Goal: Transaction & Acquisition: Purchase product/service

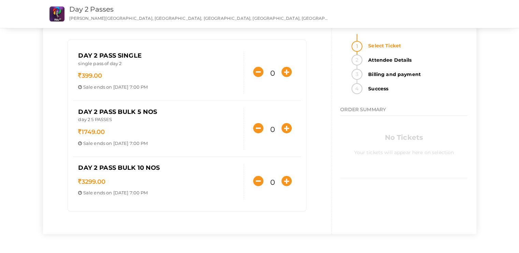
scroll to position [39, 0]
click at [282, 180] on icon "button" at bounding box center [286, 181] width 10 height 10
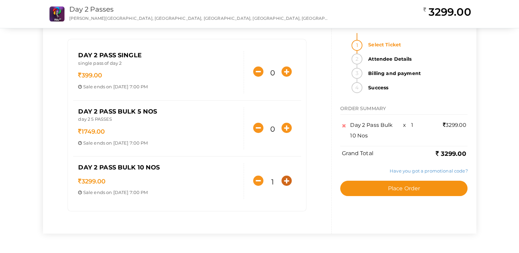
click at [282, 180] on icon "button" at bounding box center [286, 181] width 10 height 10
click at [0, 0] on div at bounding box center [0, 0] width 0 height 0
click at [282, 180] on icon "button" at bounding box center [286, 181] width 10 height 10
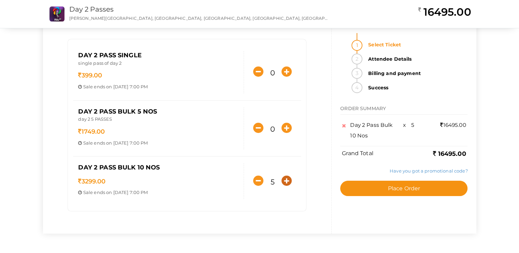
click at [282, 180] on icon "button" at bounding box center [286, 181] width 10 height 10
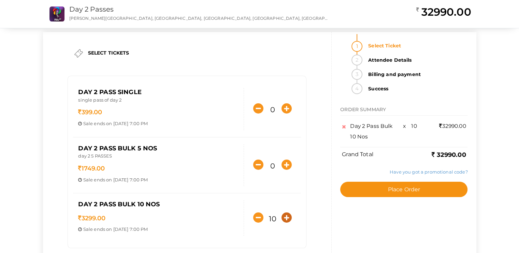
scroll to position [34, 0]
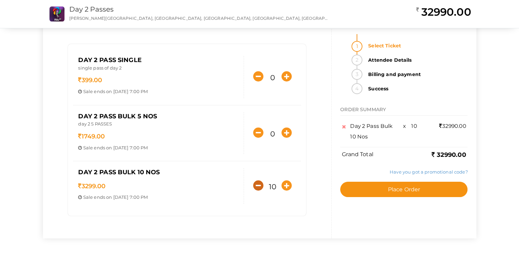
click at [262, 184] on icon "button" at bounding box center [258, 185] width 10 height 10
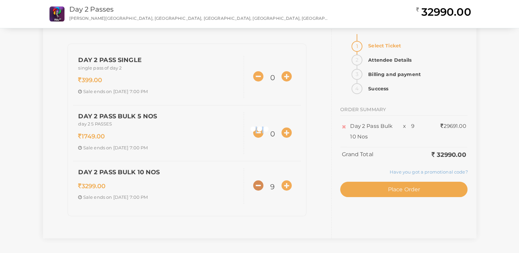
click at [262, 184] on div at bounding box center [259, 126] width 519 height 253
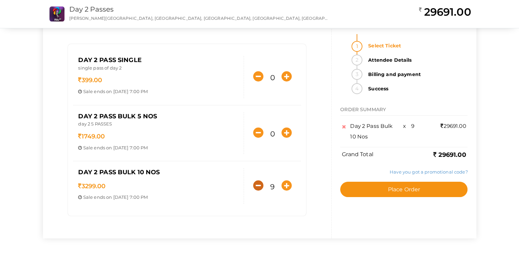
click at [262, 184] on icon "button" at bounding box center [258, 185] width 10 height 10
click at [0, 0] on div at bounding box center [0, 0] width 0 height 0
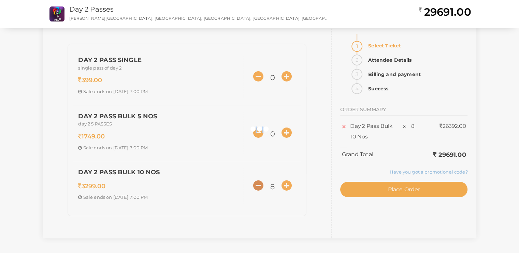
click at [262, 184] on div at bounding box center [259, 126] width 519 height 253
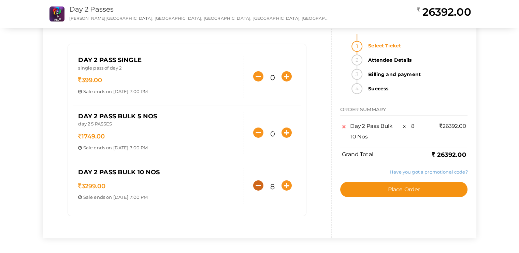
click at [262, 184] on icon "button" at bounding box center [258, 185] width 10 height 10
click at [0, 0] on div at bounding box center [0, 0] width 0 height 0
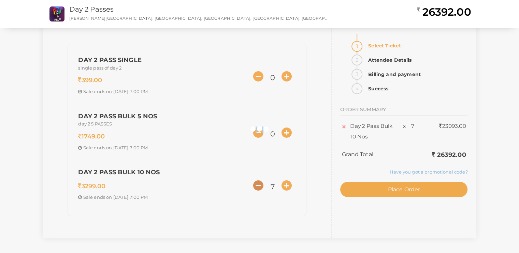
click at [262, 184] on div at bounding box center [259, 126] width 519 height 253
click at [262, 184] on icon "button" at bounding box center [258, 185] width 10 height 10
click at [262, 184] on div at bounding box center [259, 126] width 519 height 253
click at [262, 184] on div "SELECT TICKETS Day 2 Pass Single single pass of day 2 399.00 Sale ends on Oct 1…" at bounding box center [259, 119] width 433 height 238
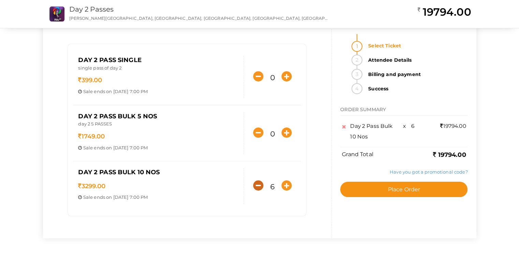
click at [262, 184] on icon "button" at bounding box center [258, 185] width 10 height 10
click at [0, 0] on div at bounding box center [0, 0] width 0 height 0
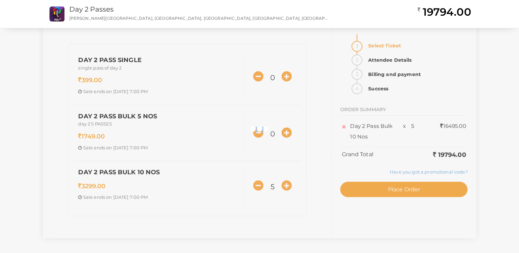
click at [262, 184] on div "SELECT TICKETS Day 2 Pass Single single pass of day 2 399.00 Sale ends on Oct 1…" at bounding box center [259, 119] width 433 height 238
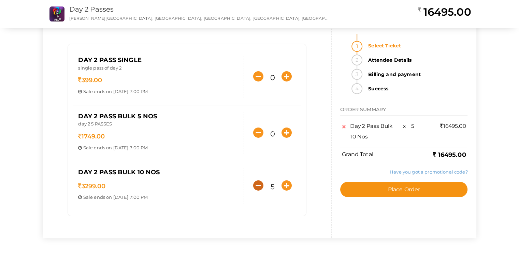
click at [262, 184] on icon "button" at bounding box center [258, 185] width 10 height 10
click at [0, 0] on div at bounding box center [0, 0] width 0 height 0
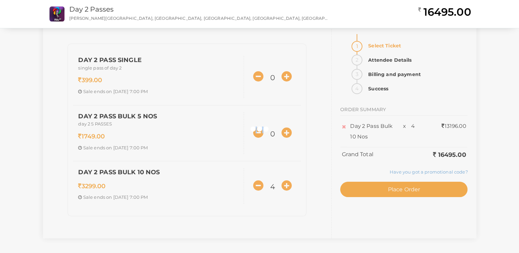
click at [262, 184] on div "SELECT TICKETS Day 2 Pass Single single pass of day 2 399.00 Sale ends on Oct 1…" at bounding box center [259, 119] width 433 height 238
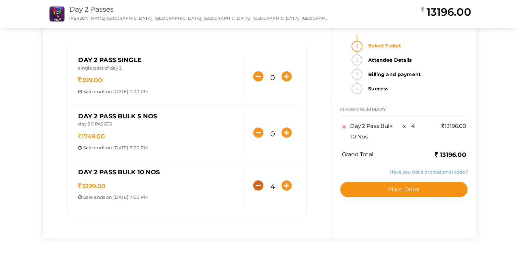
click at [261, 184] on icon "button" at bounding box center [258, 185] width 10 height 10
click at [0, 0] on div at bounding box center [0, 0] width 0 height 0
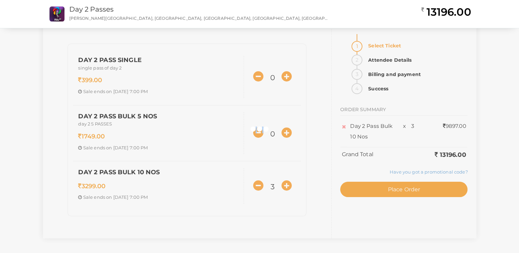
click at [261, 184] on div "SELECT TICKETS Day 2 Pass Single single pass of day 2 399.00 Sale ends on Oct 1…" at bounding box center [259, 119] width 433 height 238
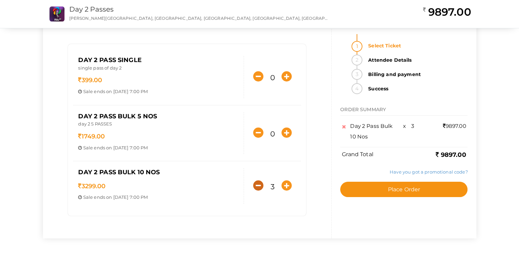
click at [261, 184] on icon "button" at bounding box center [258, 185] width 10 height 10
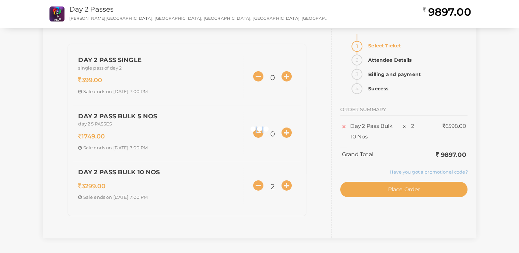
click at [261, 184] on div at bounding box center [259, 126] width 519 height 253
click at [261, 184] on div "SELECT TICKETS Day 2 Pass Single single pass of day 2 399.00 Sale ends on Oct 1…" at bounding box center [259, 119] width 433 height 238
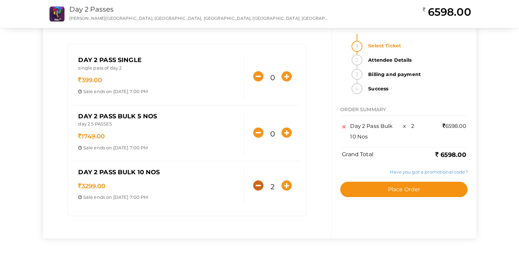
click at [261, 184] on icon "button" at bounding box center [258, 185] width 10 height 10
click at [255, 183] on icon "button" at bounding box center [258, 185] width 10 height 10
type input "0"
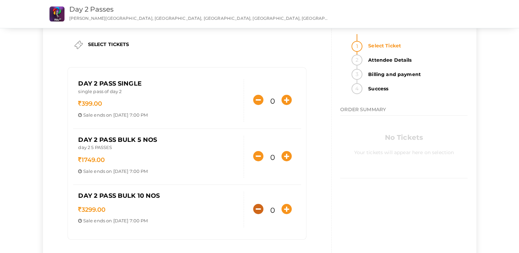
scroll to position [0, 0]
